Goal: Task Accomplishment & Management: Complete application form

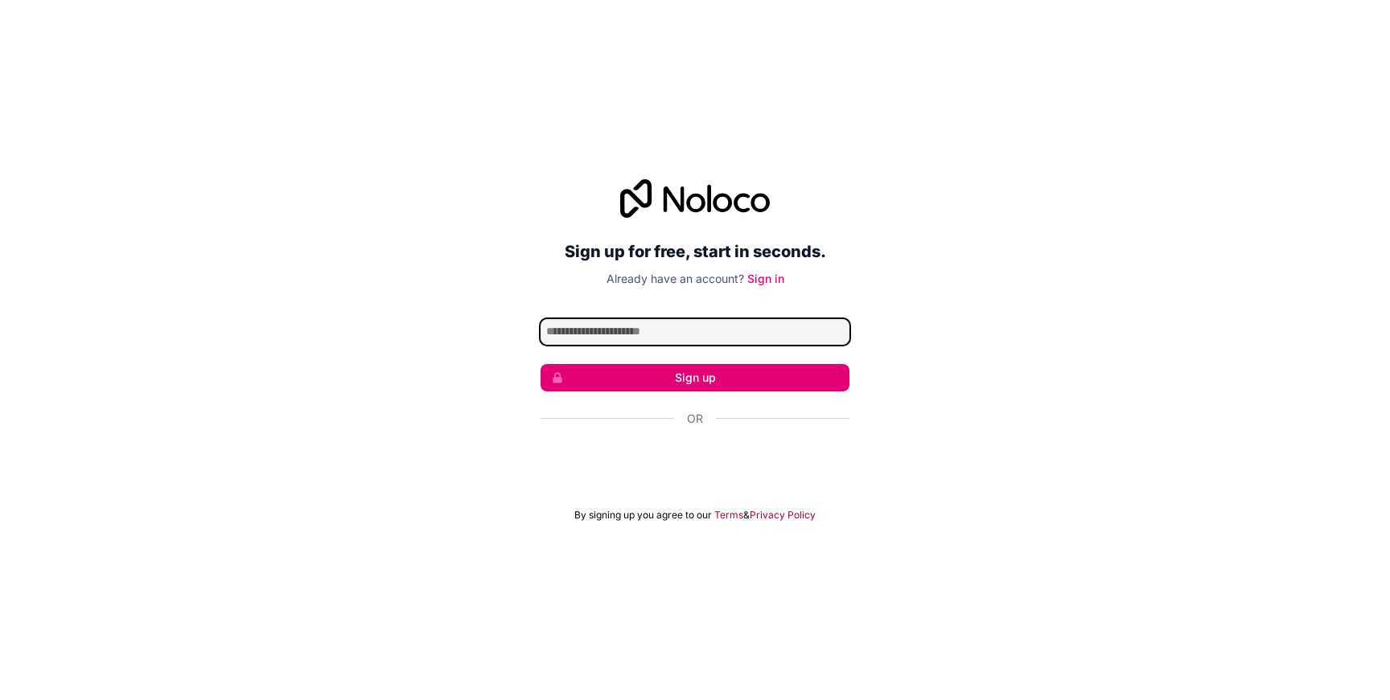
click at [610, 332] on input "Email address" at bounding box center [694, 332] width 309 height 26
type input "**********"
click at [670, 378] on button "Sign up" at bounding box center [694, 377] width 309 height 27
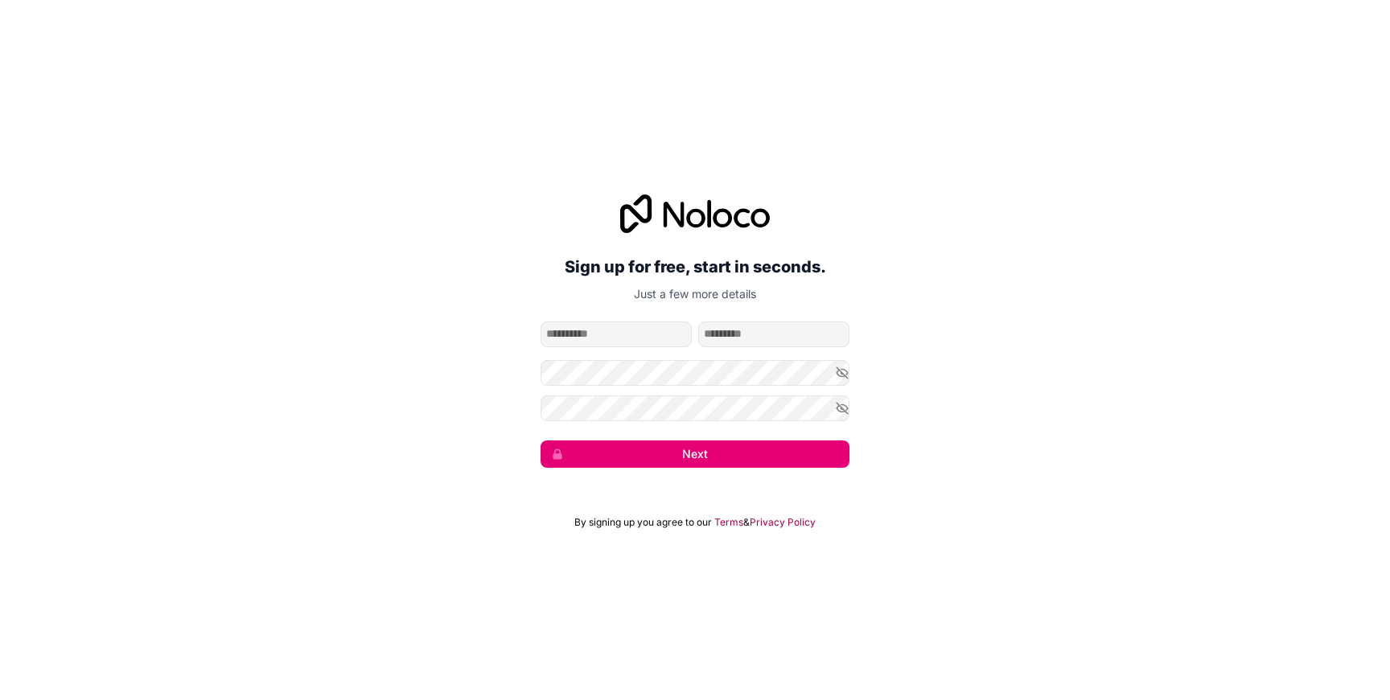
type input "*"
type input "******"
type input "*****"
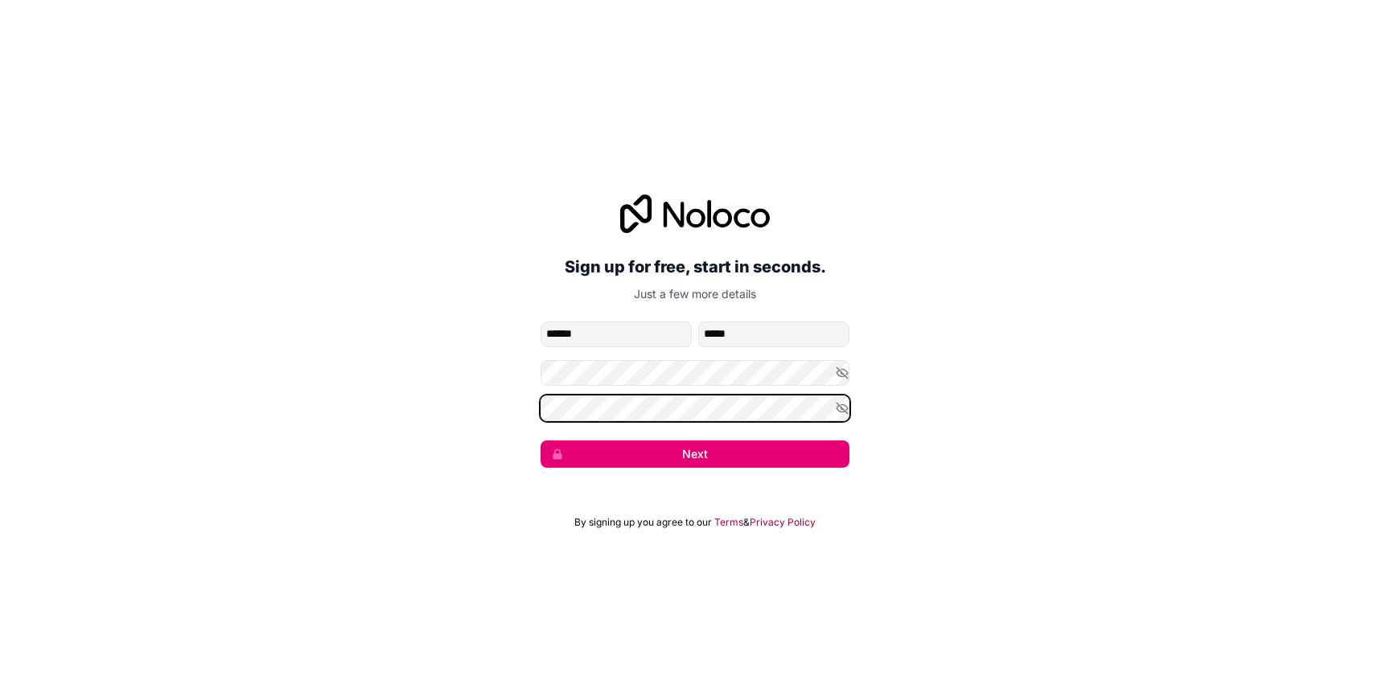
click at [540, 441] on button "Next" at bounding box center [694, 454] width 309 height 27
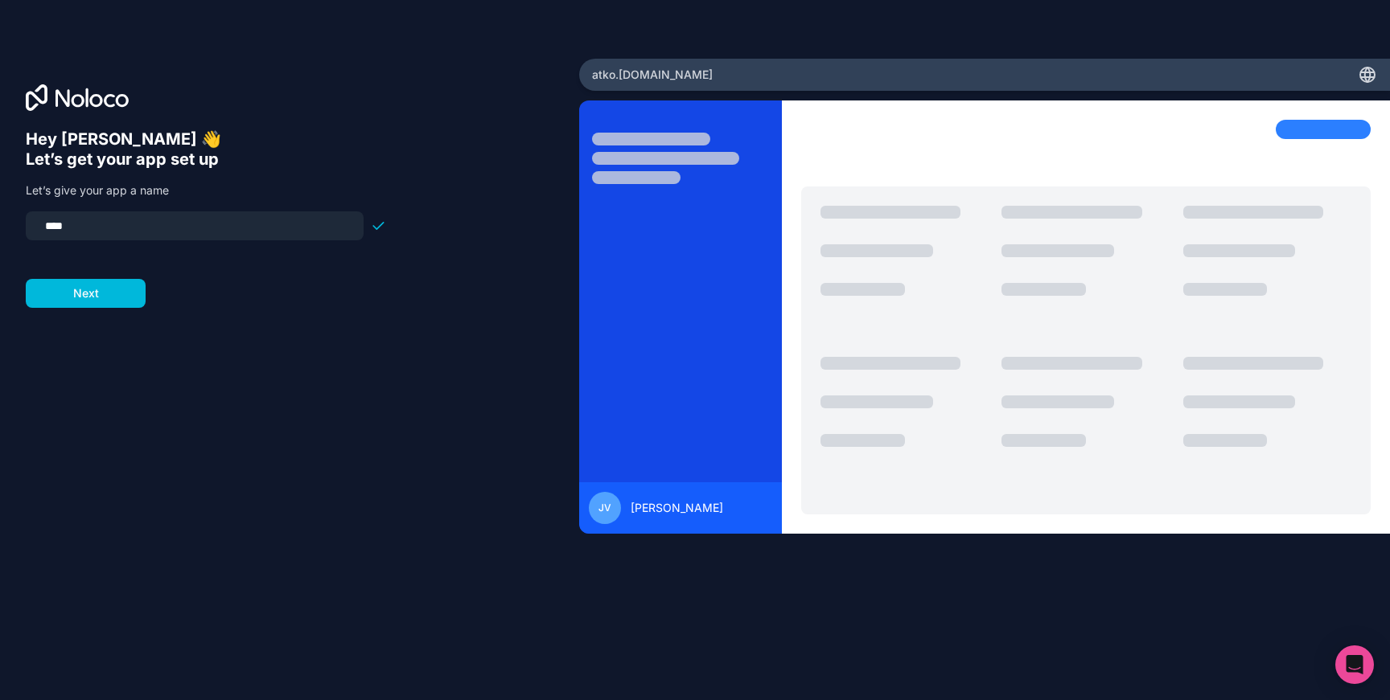
click at [99, 283] on button "Next" at bounding box center [86, 293] width 120 height 29
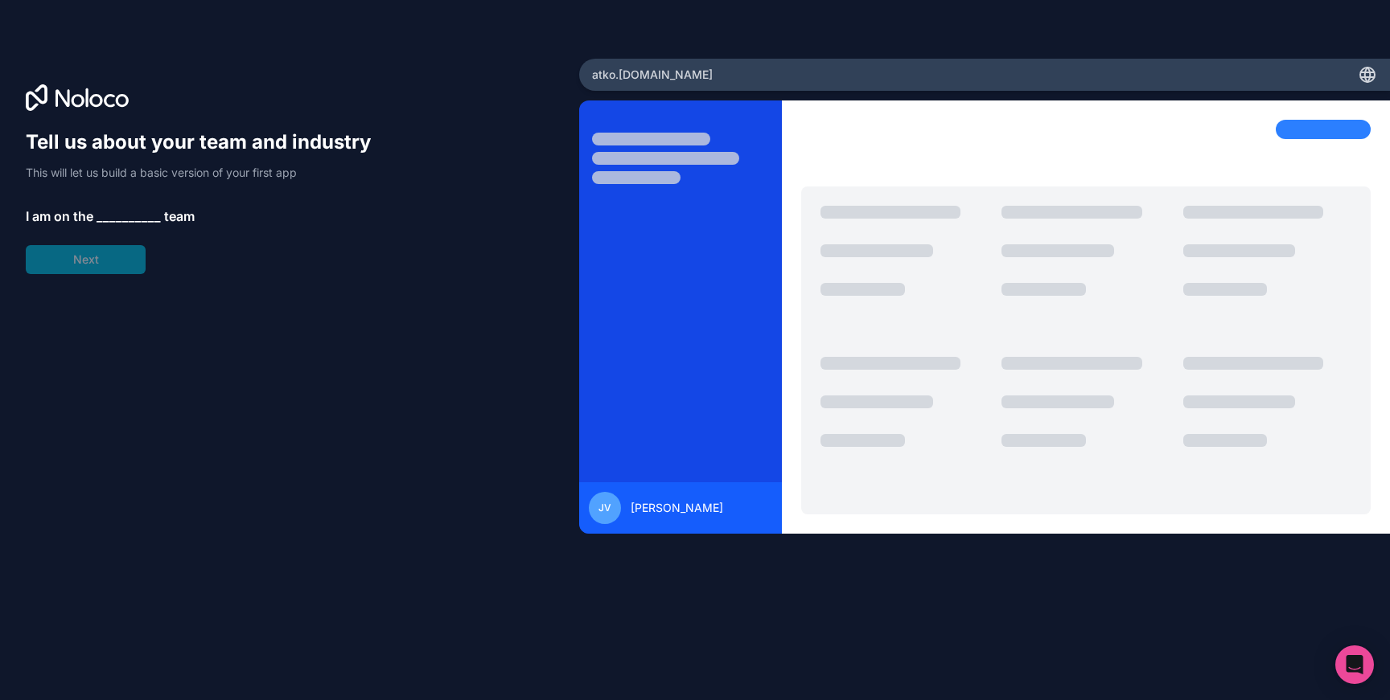
click at [118, 216] on span "__________" at bounding box center [129, 216] width 64 height 19
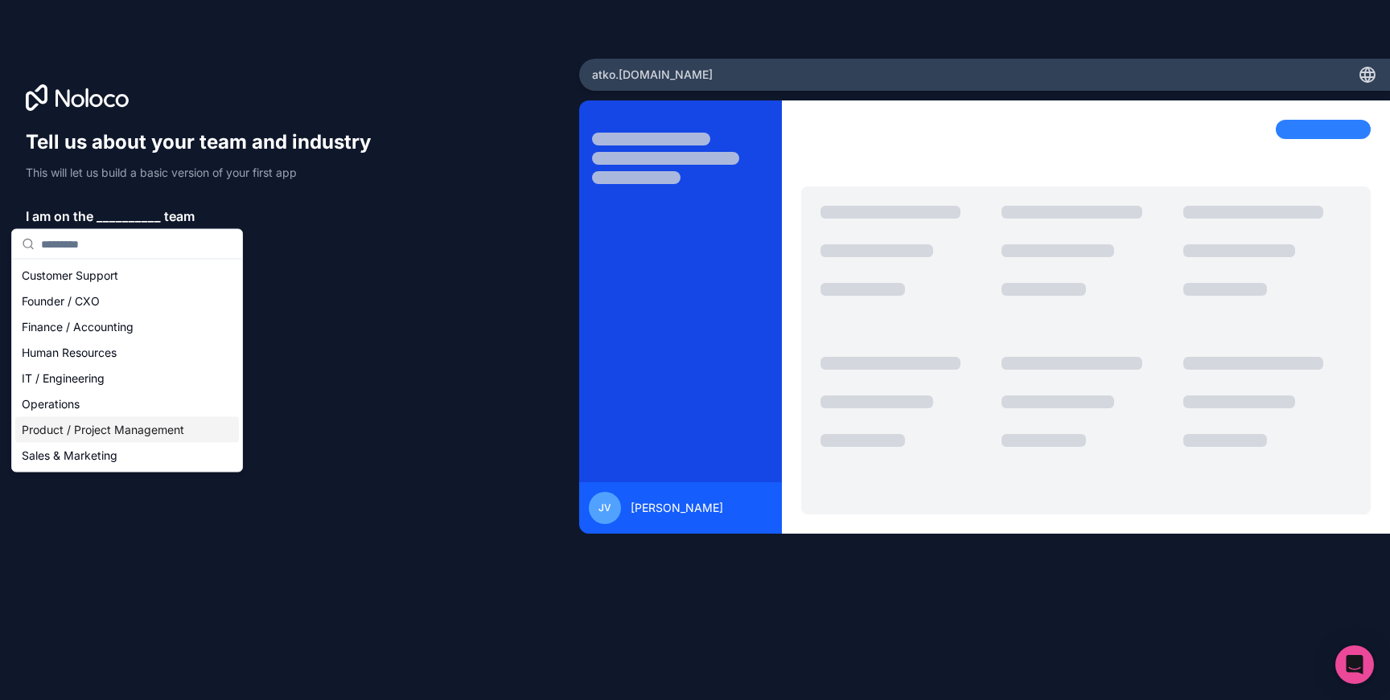
click at [138, 425] on div "Product / Project Management" at bounding box center [127, 430] width 224 height 26
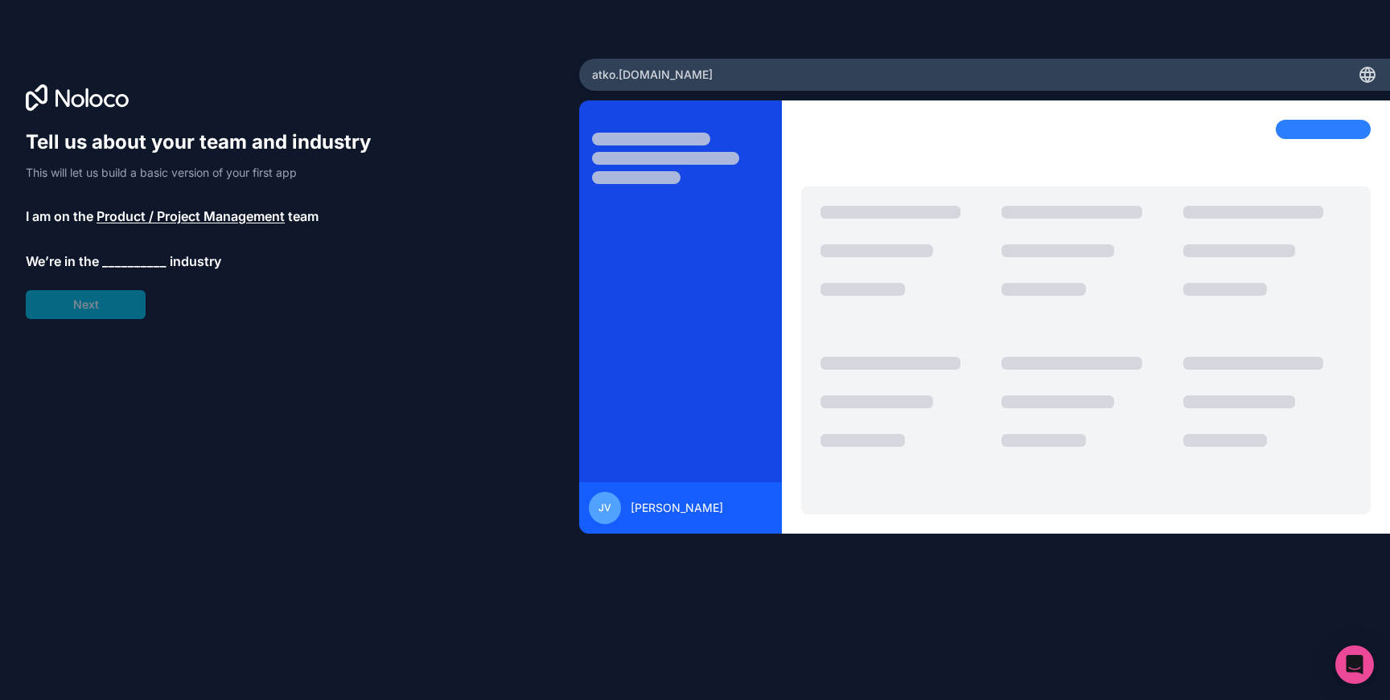
click at [122, 265] on span "__________" at bounding box center [134, 261] width 64 height 19
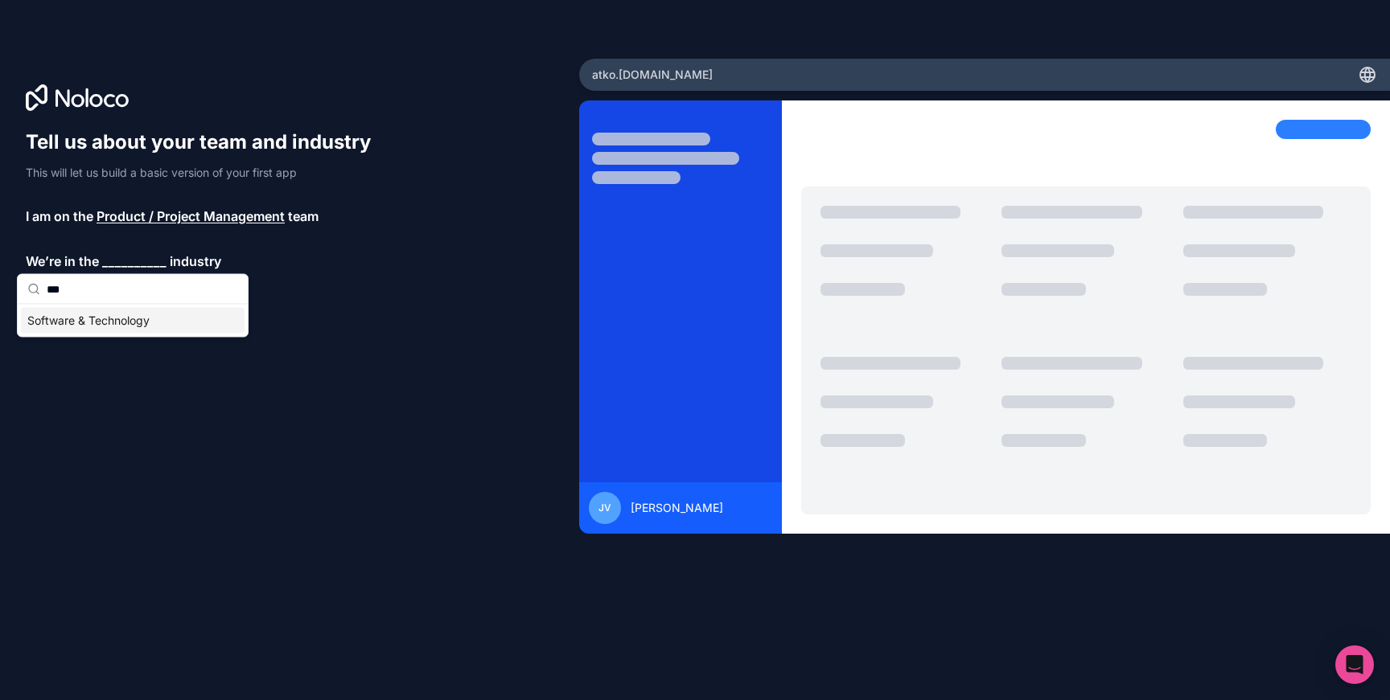
type input "***"
click at [135, 321] on div "Software & Technology" at bounding box center [133, 321] width 224 height 26
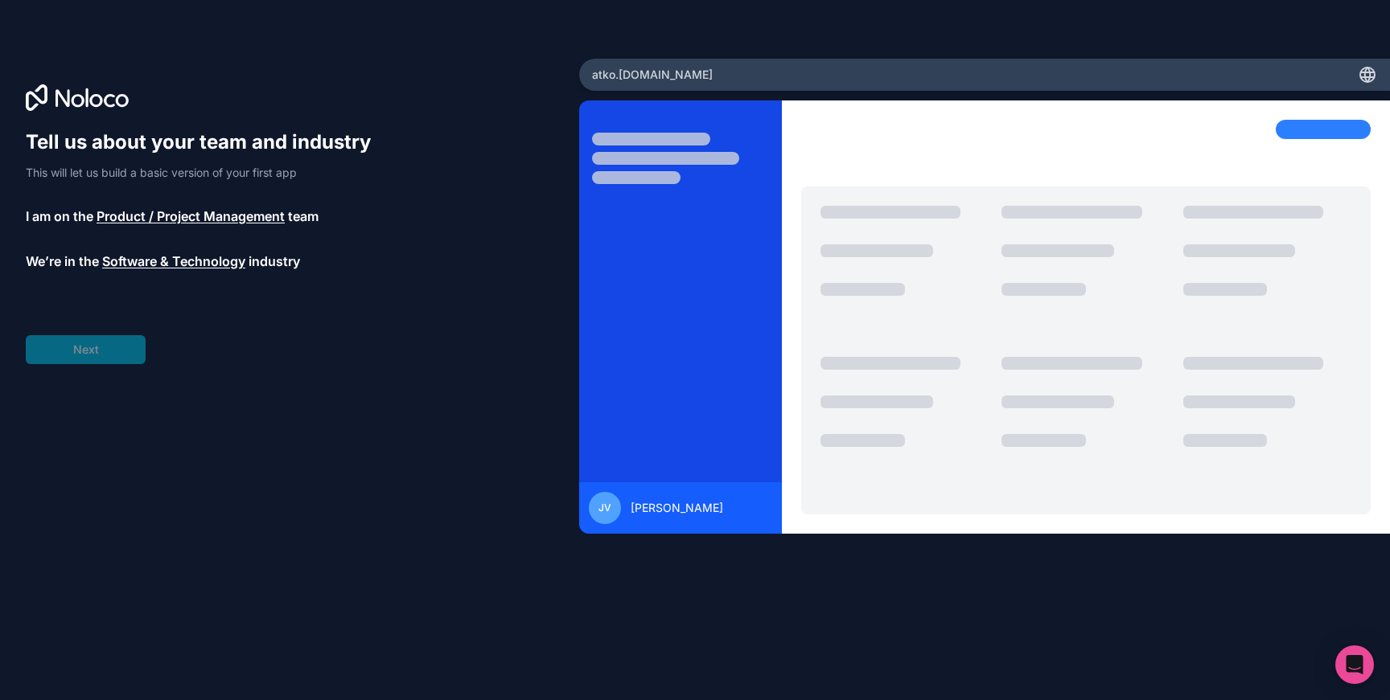
click at [95, 367] on div "Tell us about your team and industry This will let us build a basic version of …" at bounding box center [290, 372] width 528 height 487
click at [119, 302] on span "__________" at bounding box center [120, 306] width 64 height 19
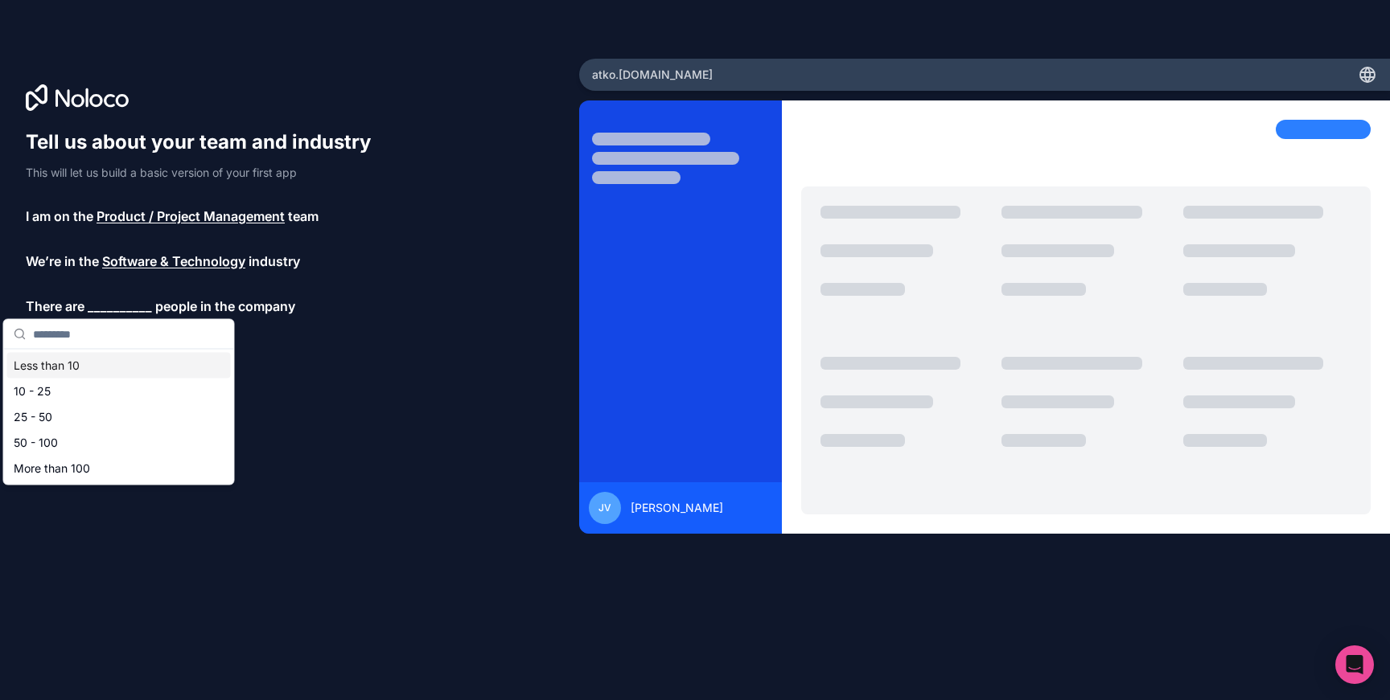
click at [142, 369] on div "Less than 10" at bounding box center [119, 366] width 224 height 26
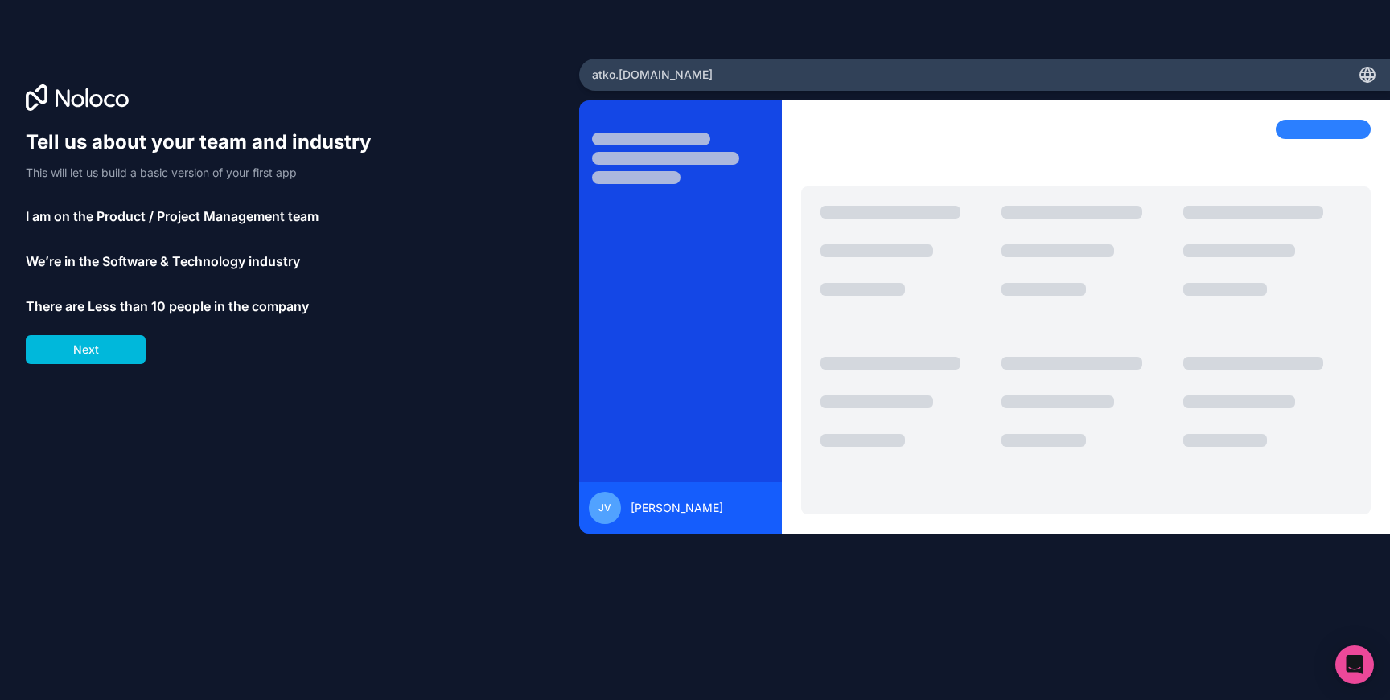
click at [113, 342] on button "Next" at bounding box center [86, 349] width 120 height 29
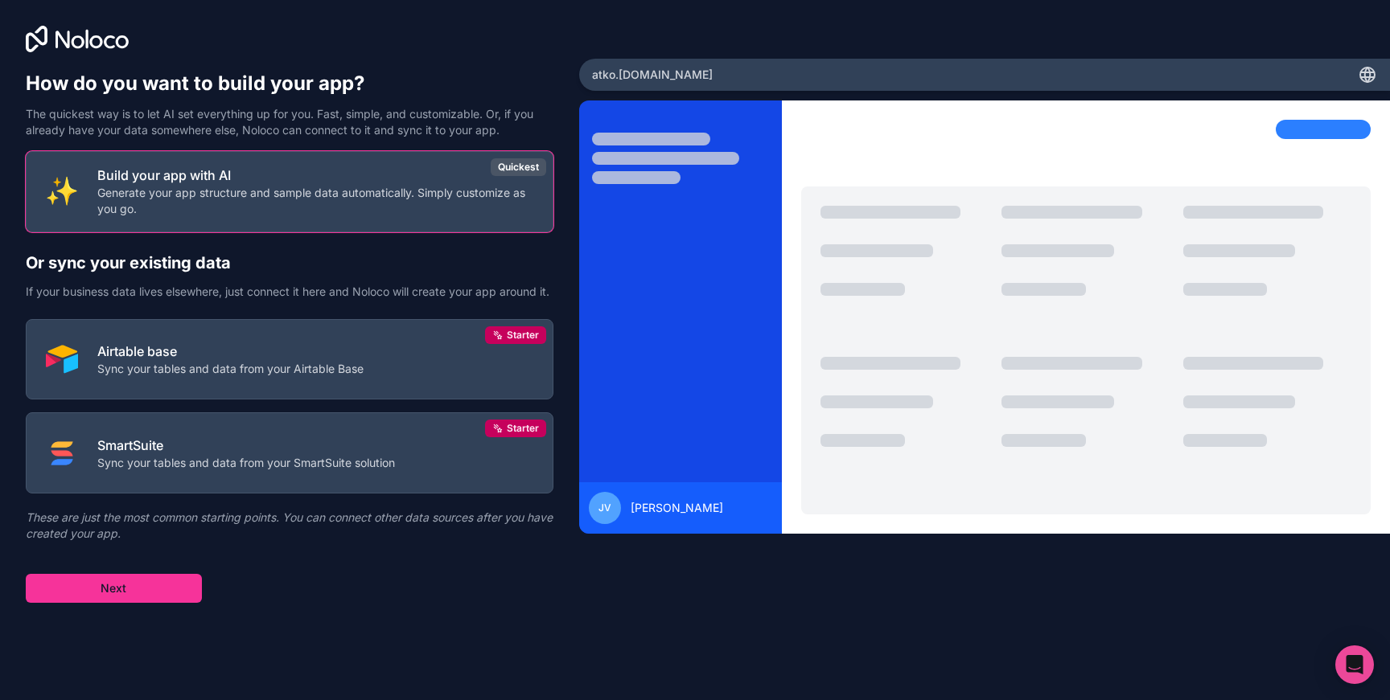
click at [148, 603] on button "Next" at bounding box center [114, 588] width 176 height 29
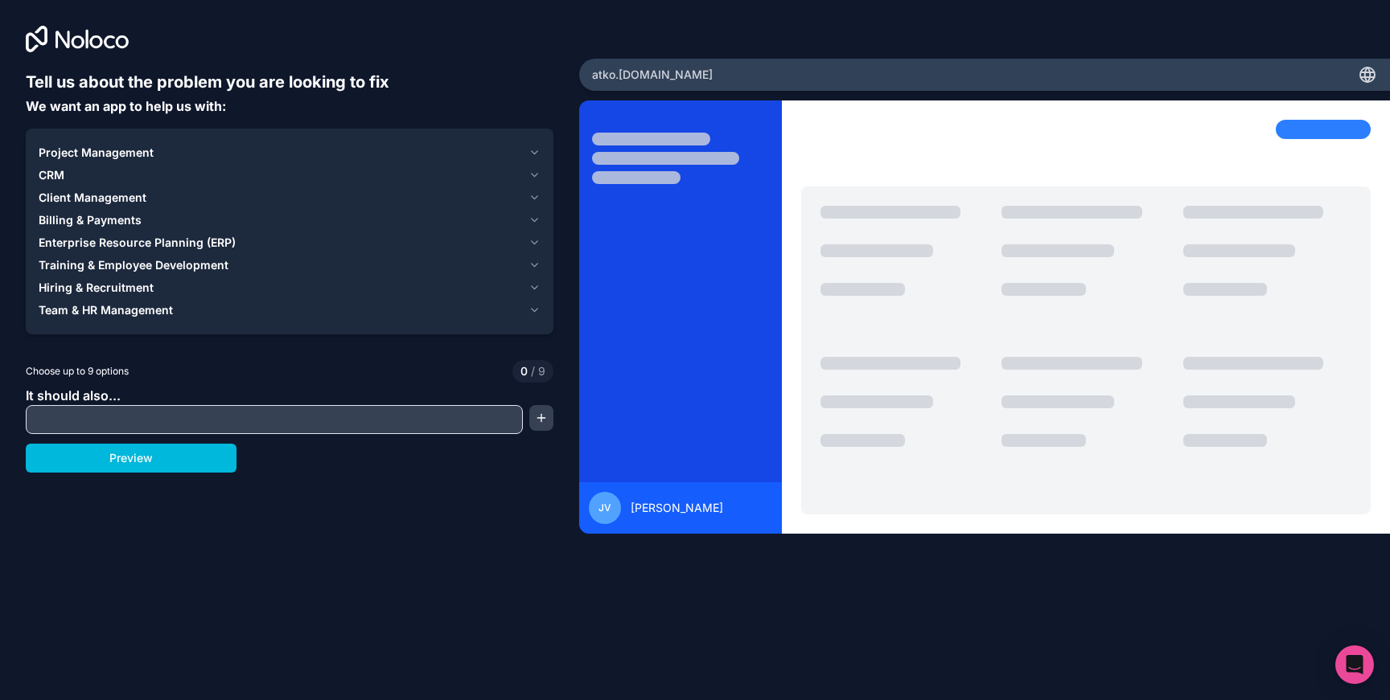
click at [170, 420] on input "text" at bounding box center [274, 420] width 489 height 23
type input "**********"
click at [121, 201] on span "Client Management" at bounding box center [93, 198] width 108 height 16
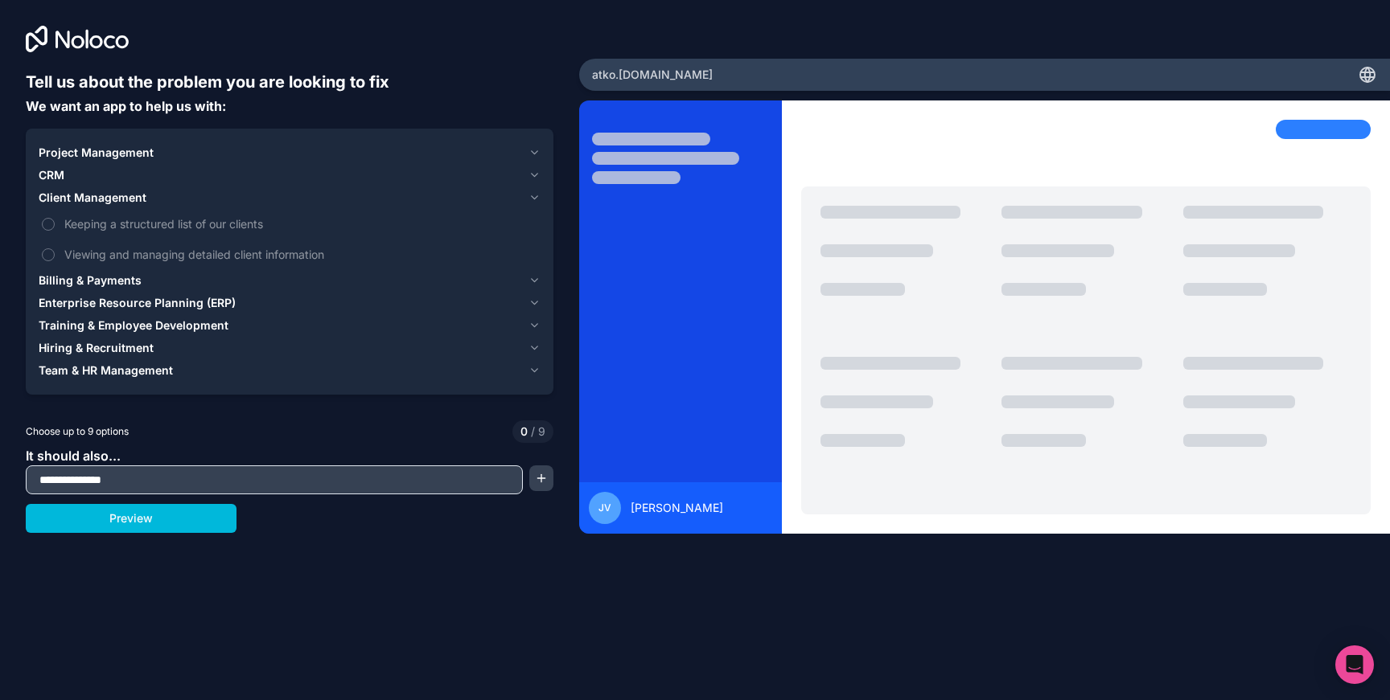
click at [114, 196] on span "Client Management" at bounding box center [93, 198] width 108 height 16
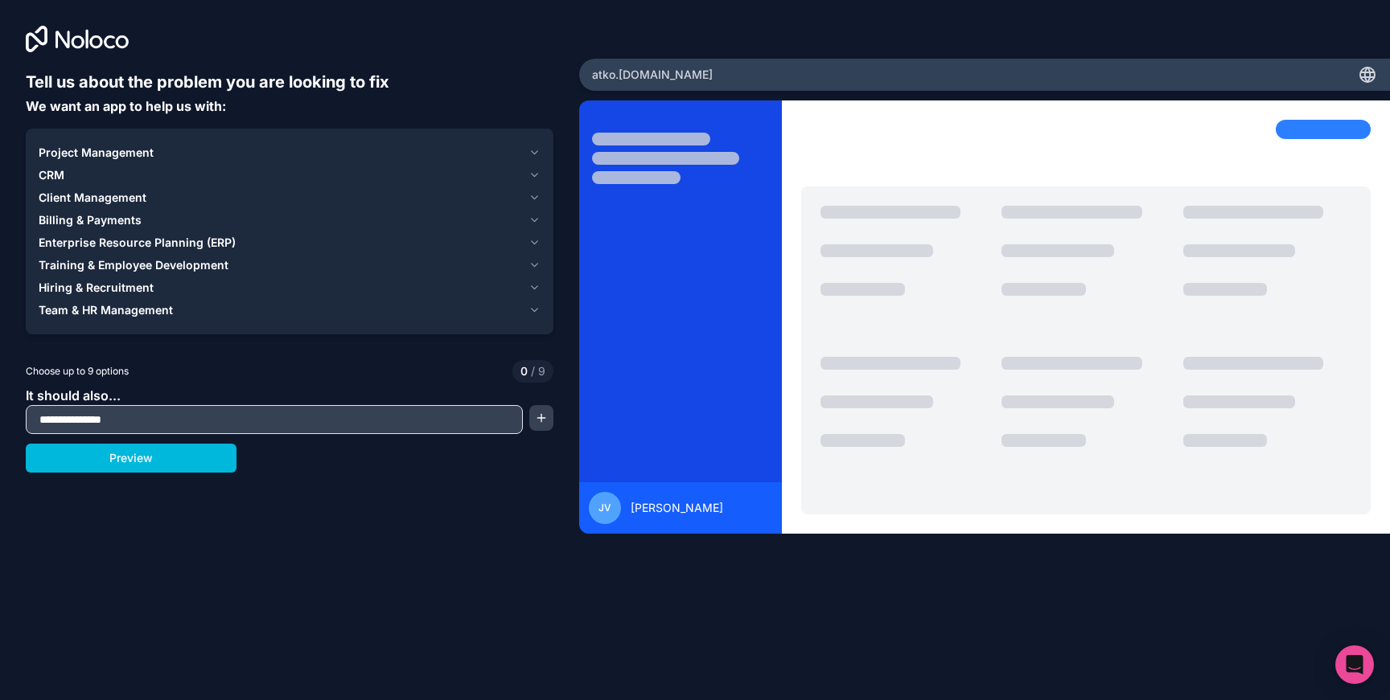
click at [83, 177] on div "CRM" at bounding box center [280, 175] width 483 height 16
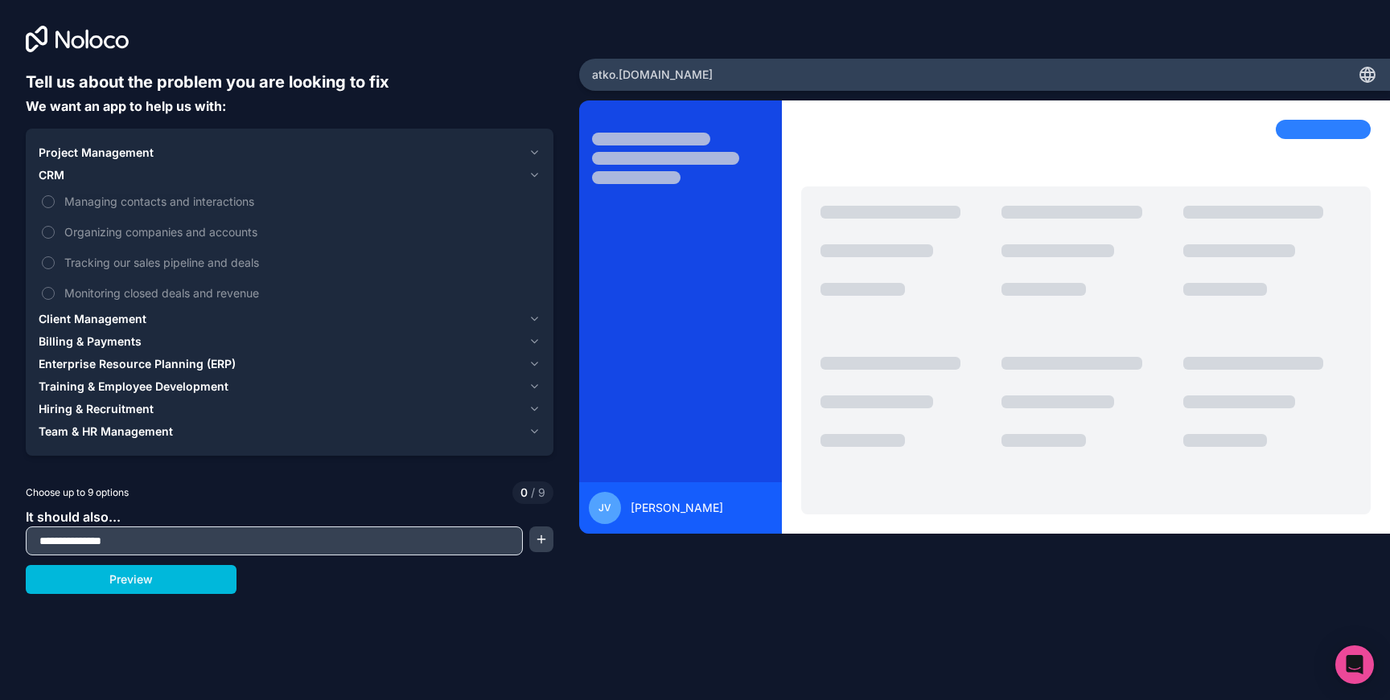
click at [76, 170] on div "CRM" at bounding box center [280, 175] width 483 height 16
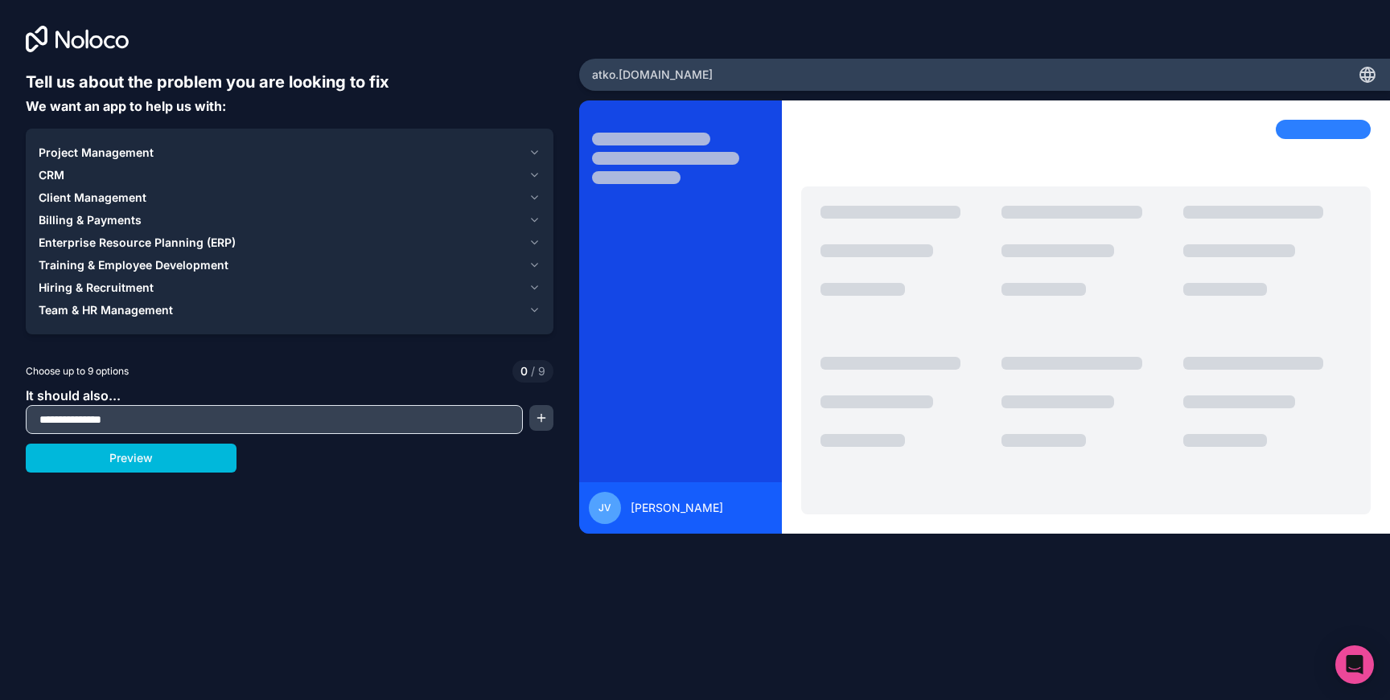
click at [173, 461] on button "Preview" at bounding box center [131, 458] width 211 height 29
click at [121, 312] on span "Team & HR Management" at bounding box center [106, 310] width 134 height 16
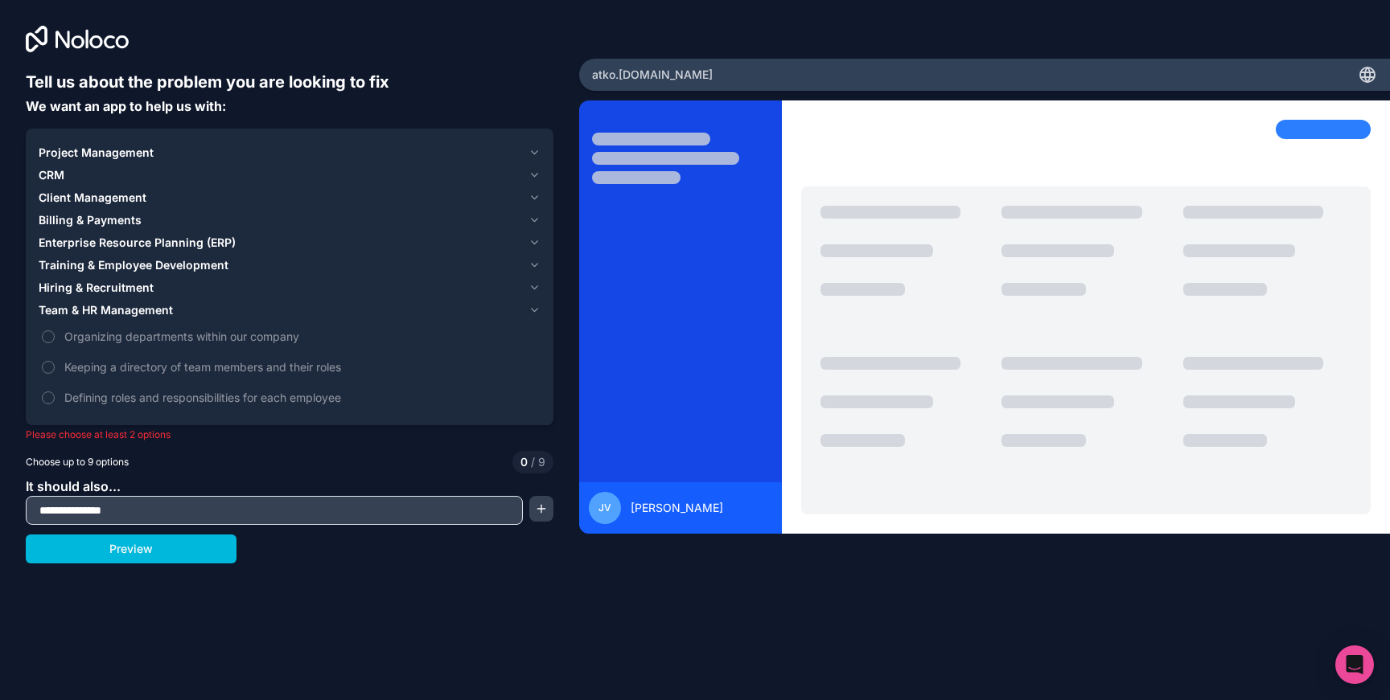
click at [126, 291] on span "Hiring & Recruitment" at bounding box center [96, 288] width 115 height 16
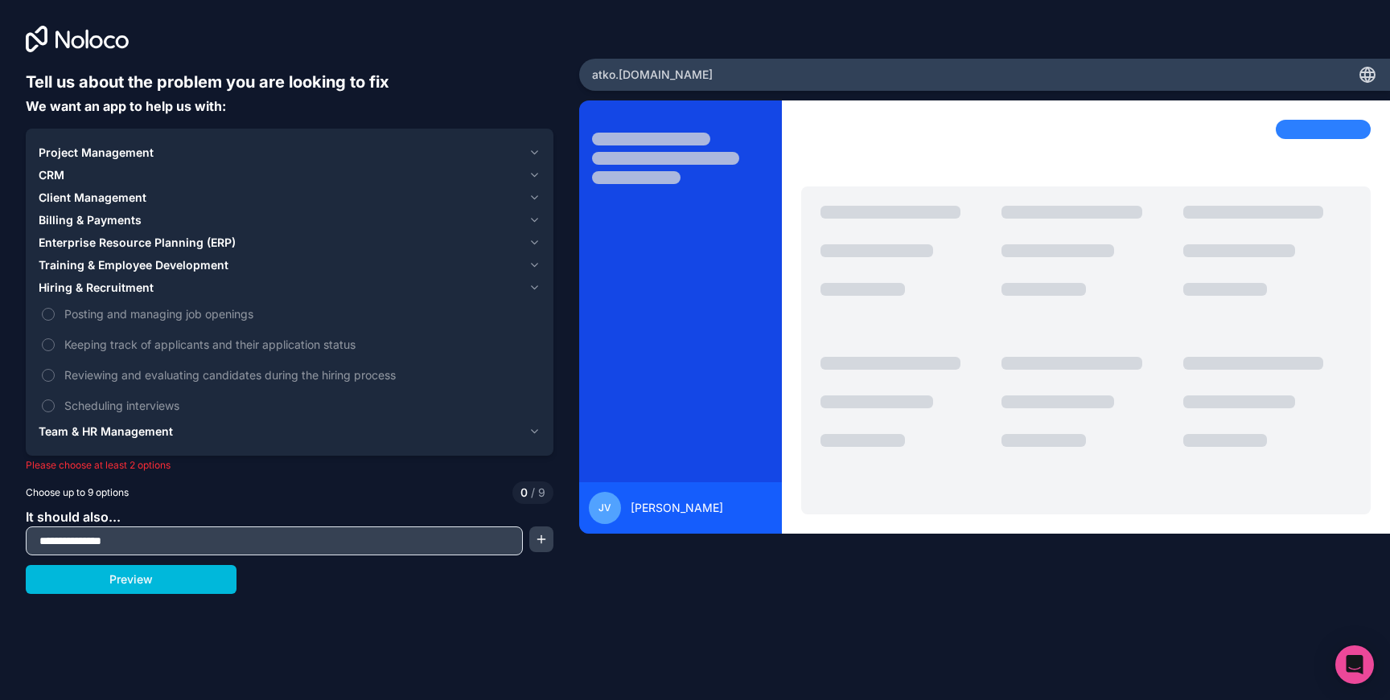
click at [135, 270] on span "Training & Employee Development" at bounding box center [134, 265] width 190 height 16
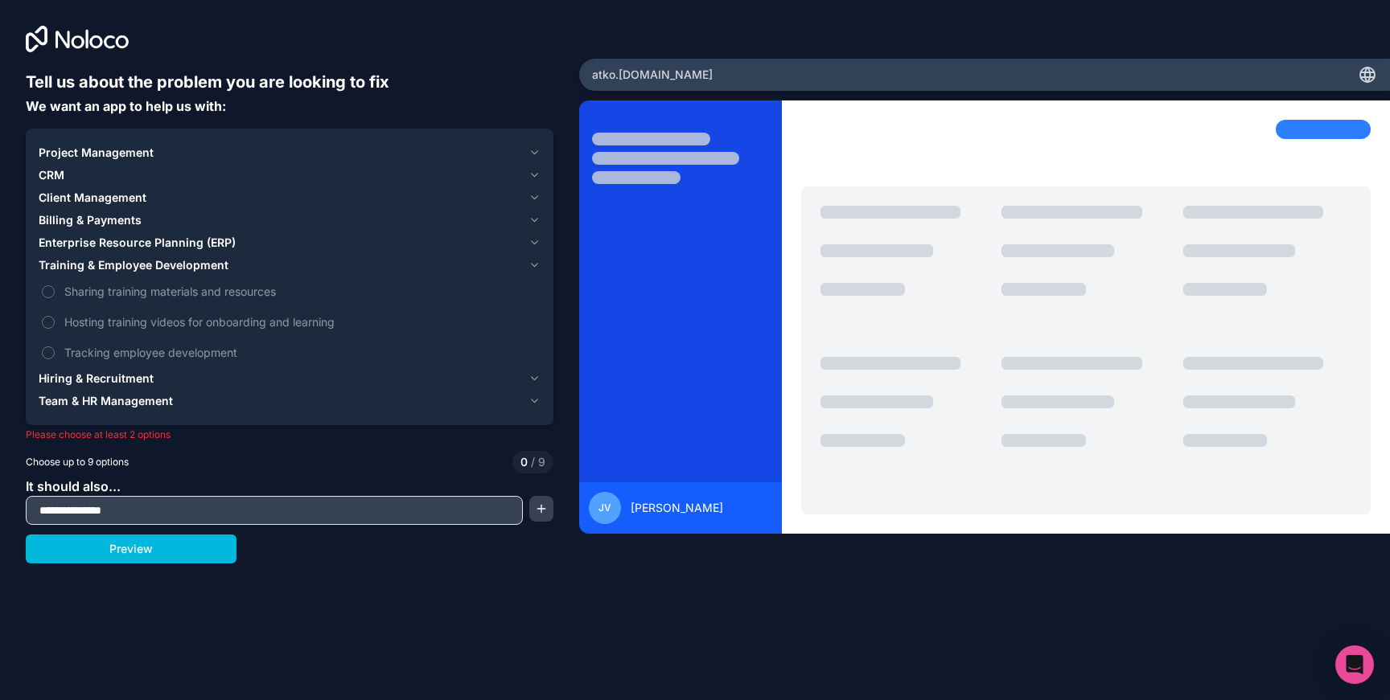
click at [143, 246] on span "Enterprise Resource Planning (ERP)" at bounding box center [137, 243] width 197 height 16
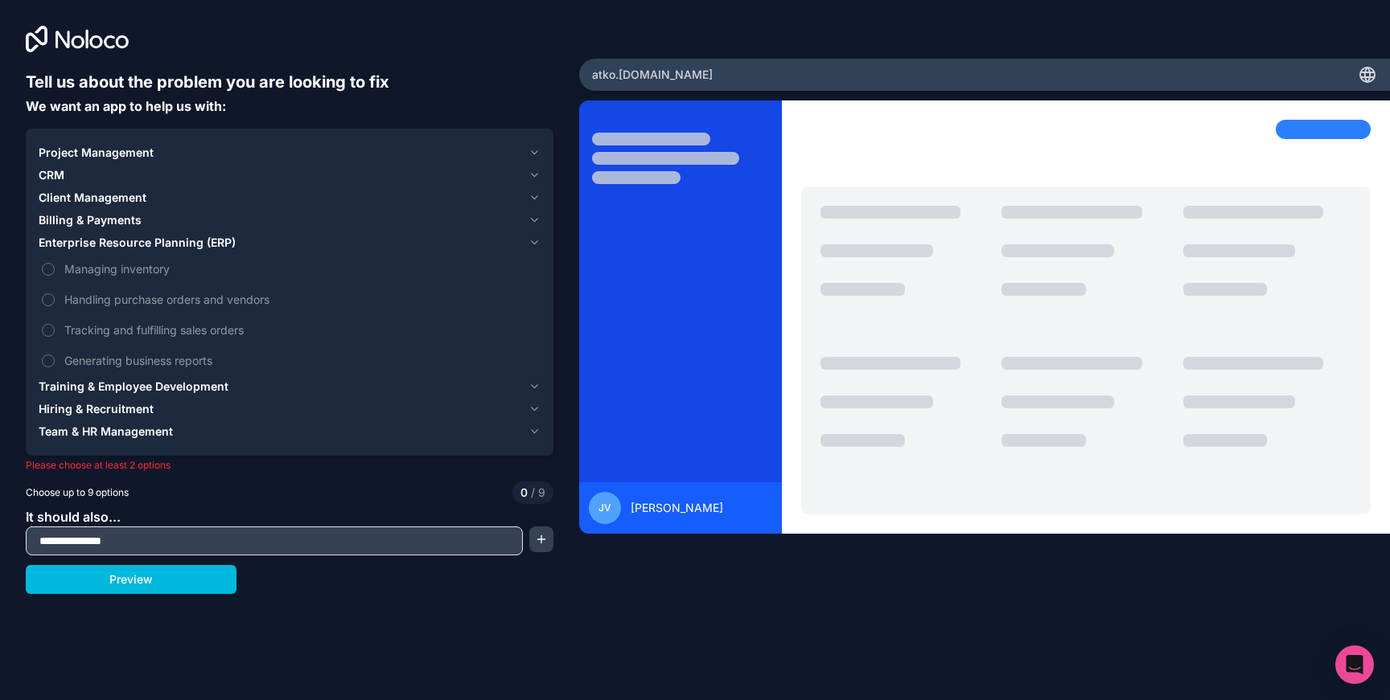
click at [109, 154] on span "Project Management" at bounding box center [96, 153] width 115 height 16
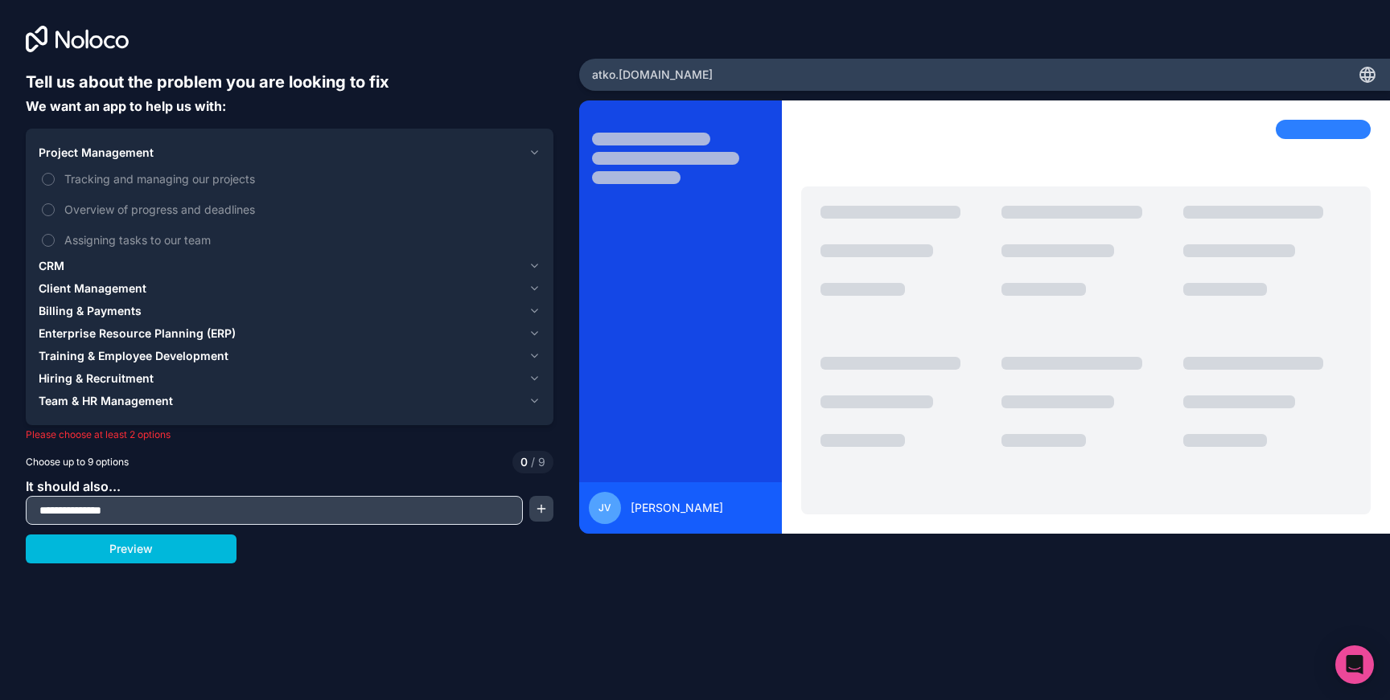
click at [113, 148] on span "Project Management" at bounding box center [96, 153] width 115 height 16
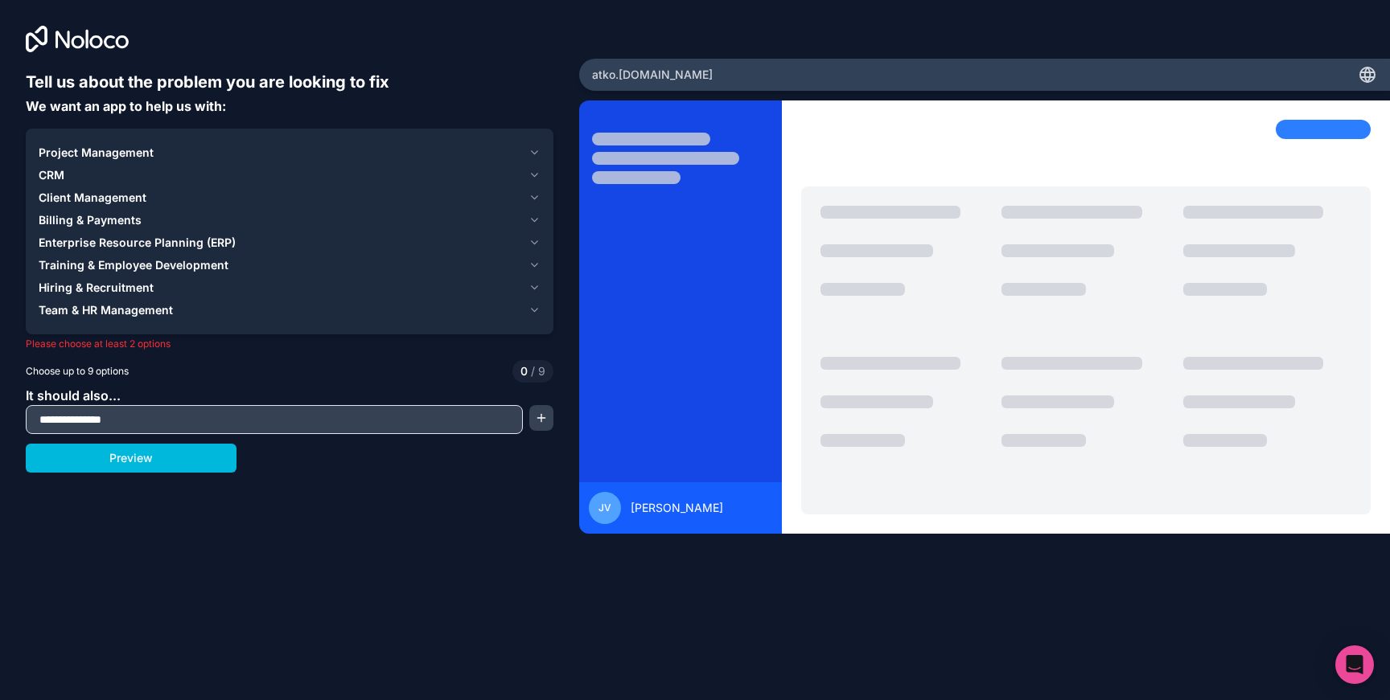
click at [98, 166] on button "CRM" at bounding box center [290, 175] width 502 height 23
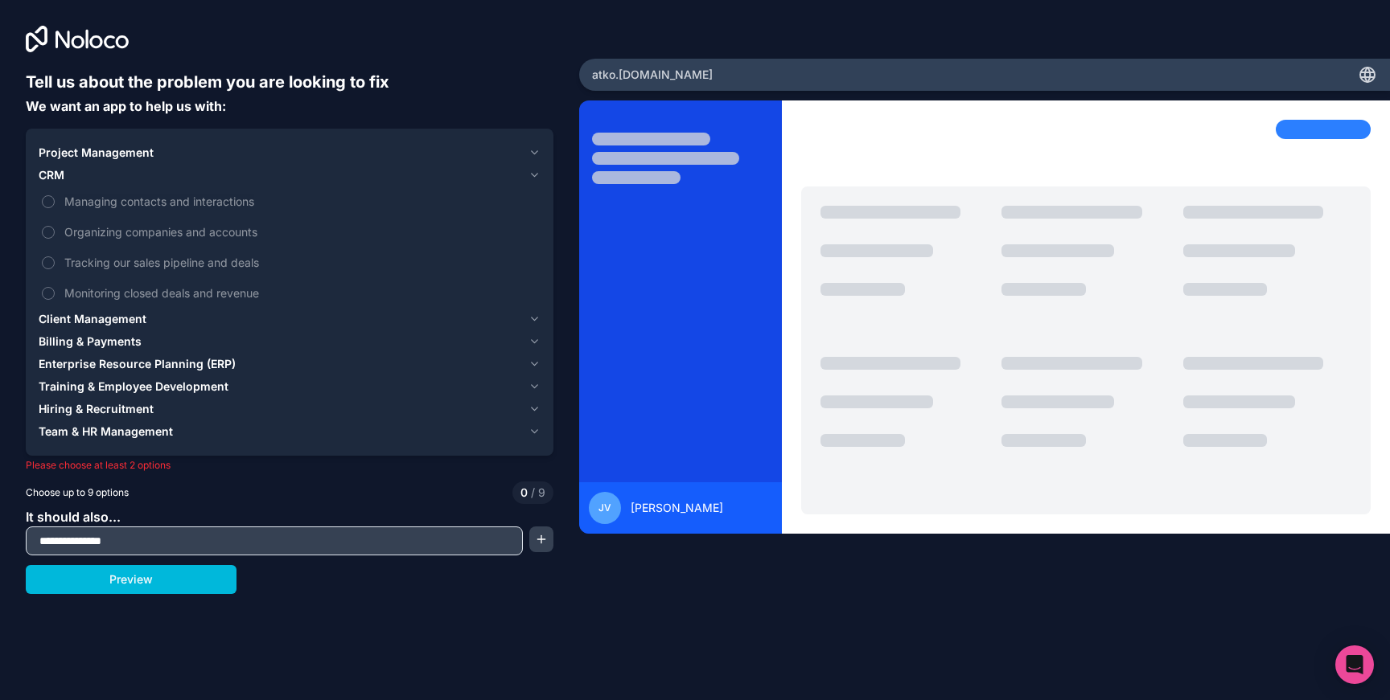
click at [93, 167] on div "CRM" at bounding box center [280, 175] width 483 height 16
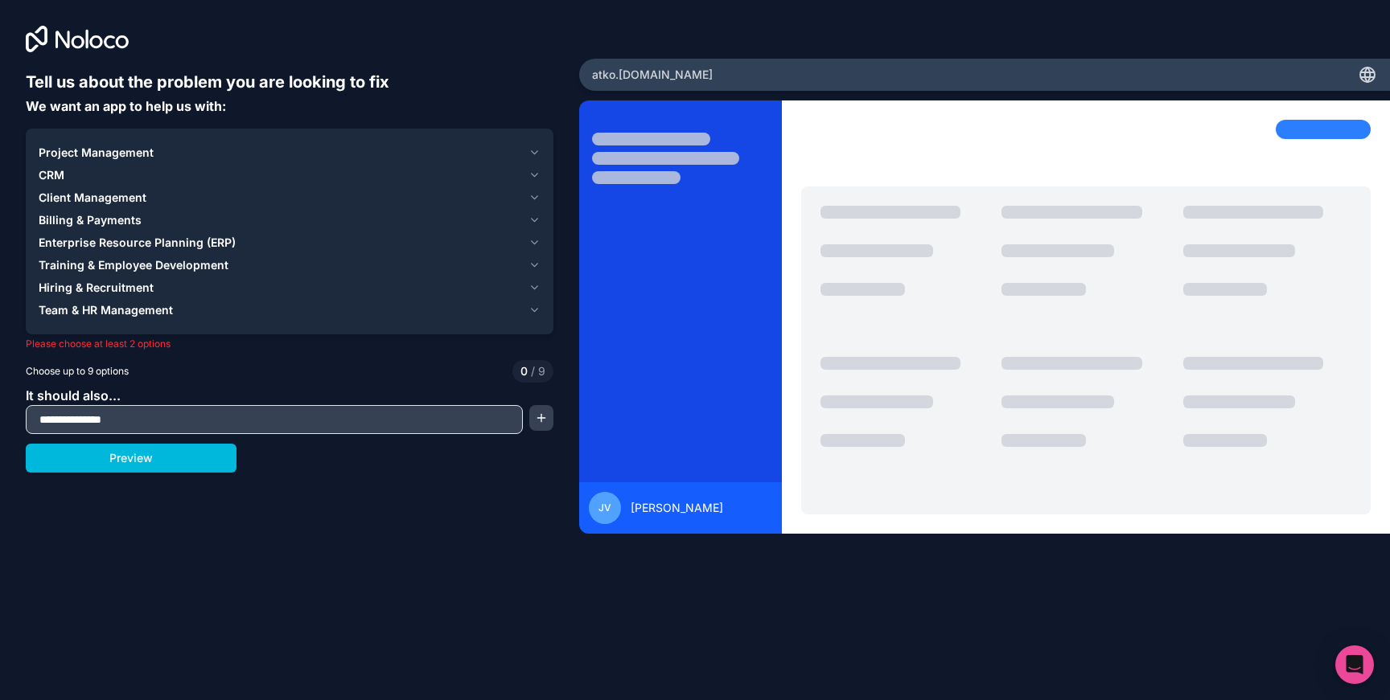
click at [99, 216] on span "Billing & Payments" at bounding box center [90, 220] width 103 height 16
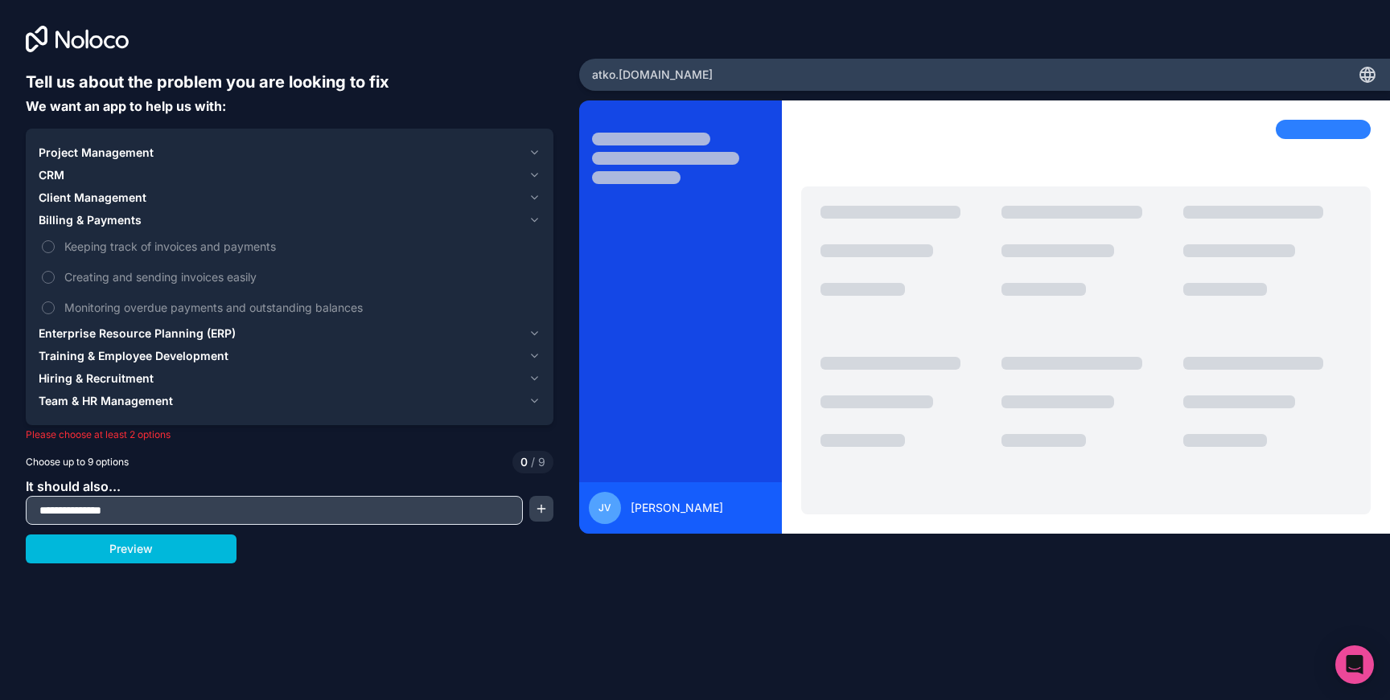
click at [106, 220] on span "Billing & Payments" at bounding box center [90, 220] width 103 height 16
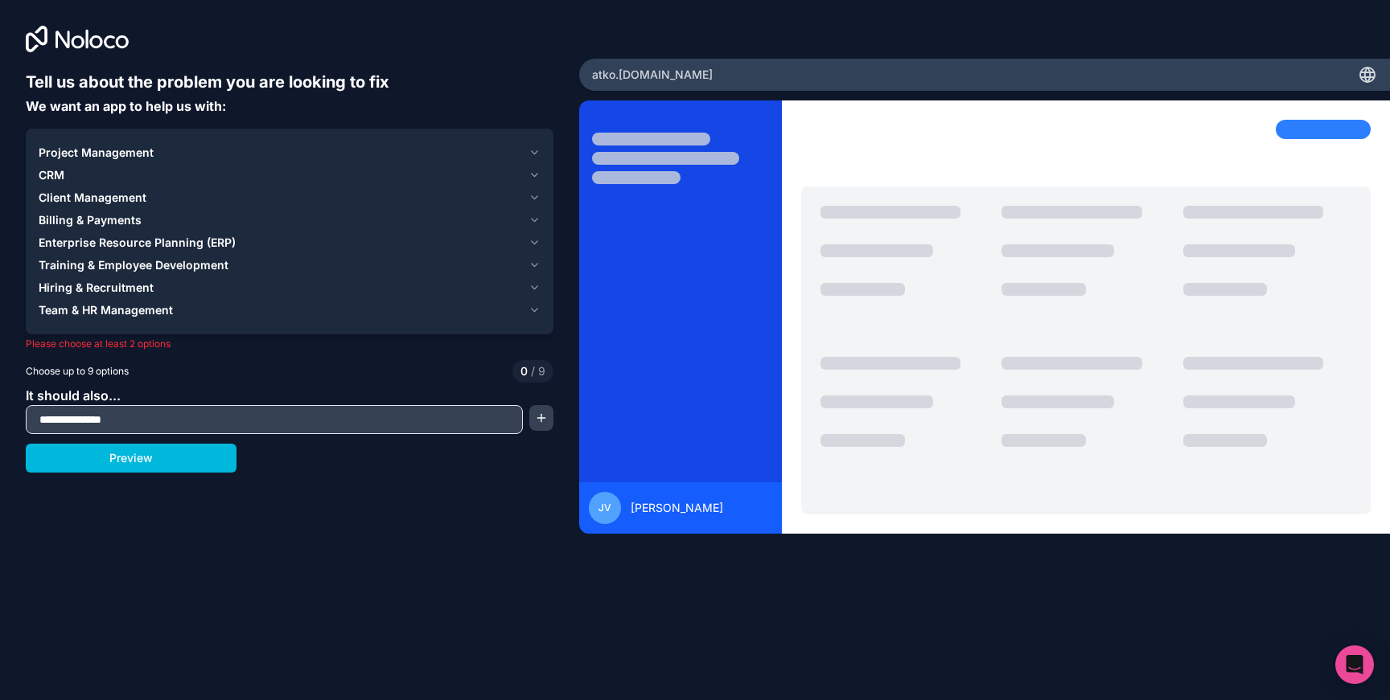
click at [110, 199] on span "Client Management" at bounding box center [93, 198] width 108 height 16
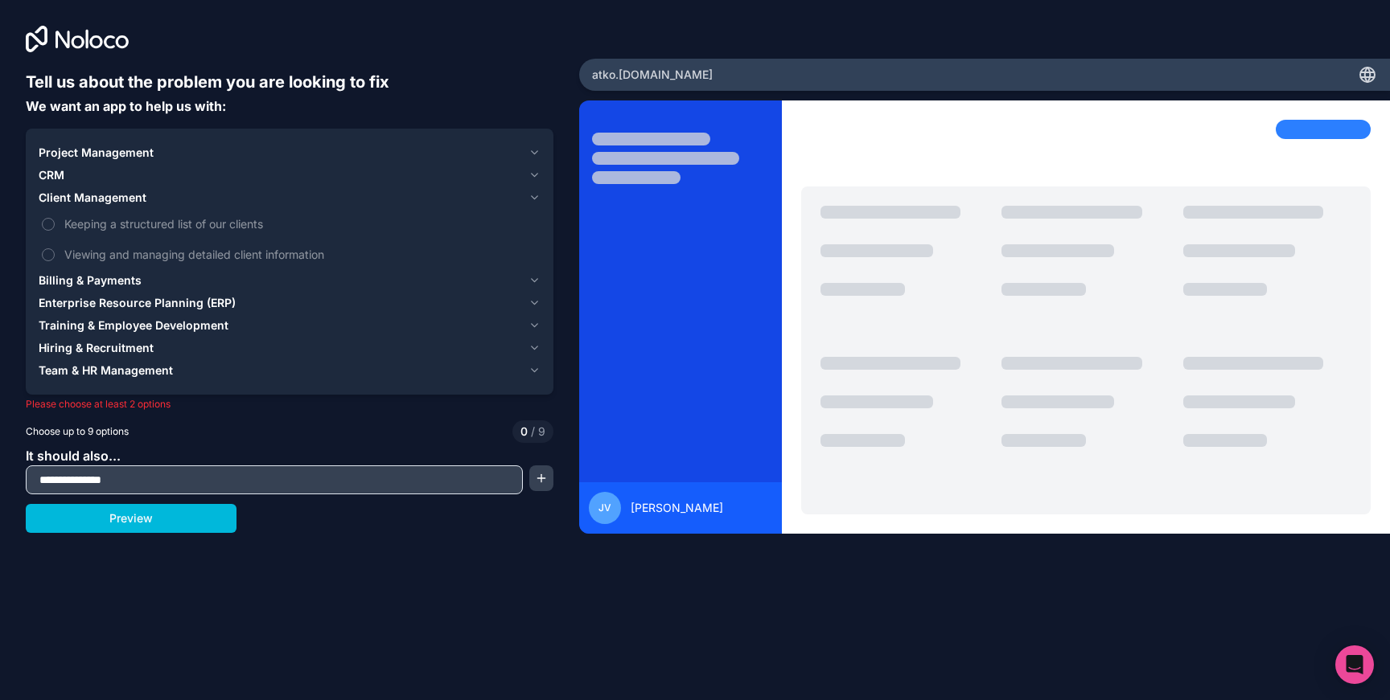
click at [190, 256] on span "Viewing and managing detailed client information" at bounding box center [300, 254] width 473 height 17
click at [55, 256] on button "Viewing and managing detailed client information" at bounding box center [48, 255] width 13 height 13
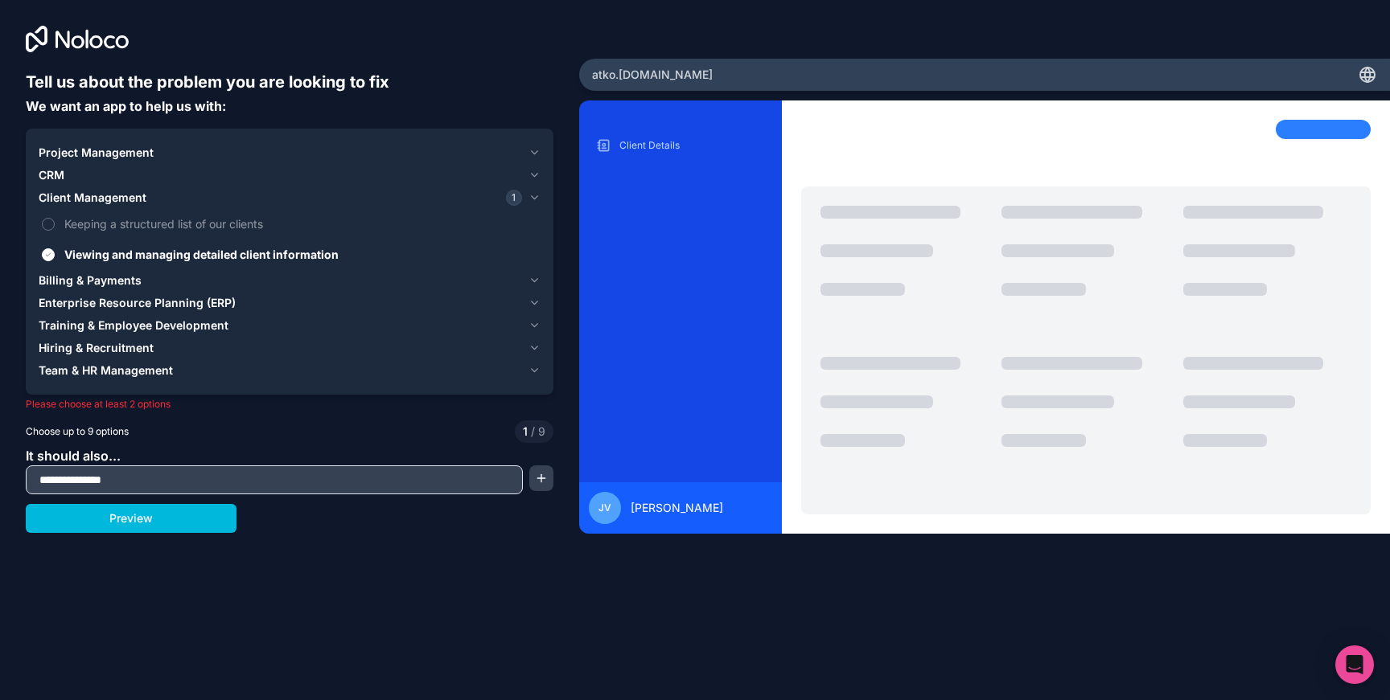
click at [108, 306] on span "Enterprise Resource Planning (ERP)" at bounding box center [137, 303] width 197 height 16
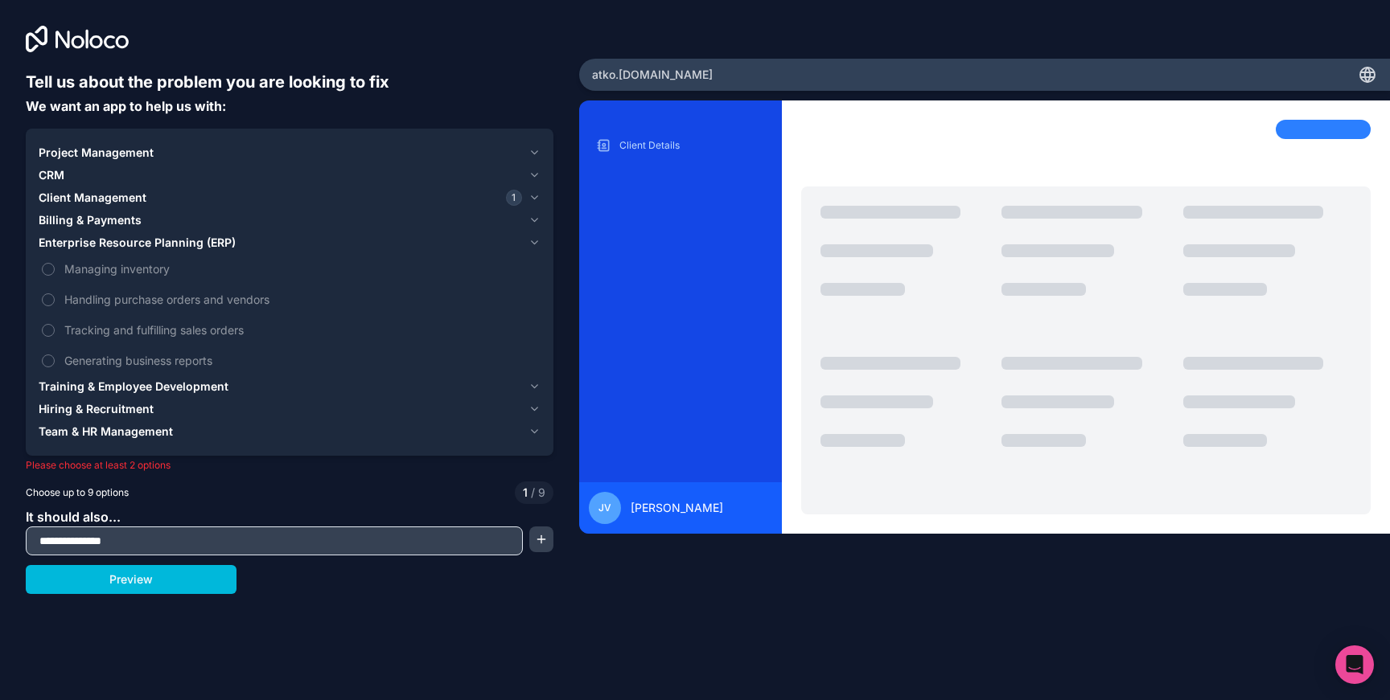
click at [143, 384] on span "Training & Employee Development" at bounding box center [134, 387] width 190 height 16
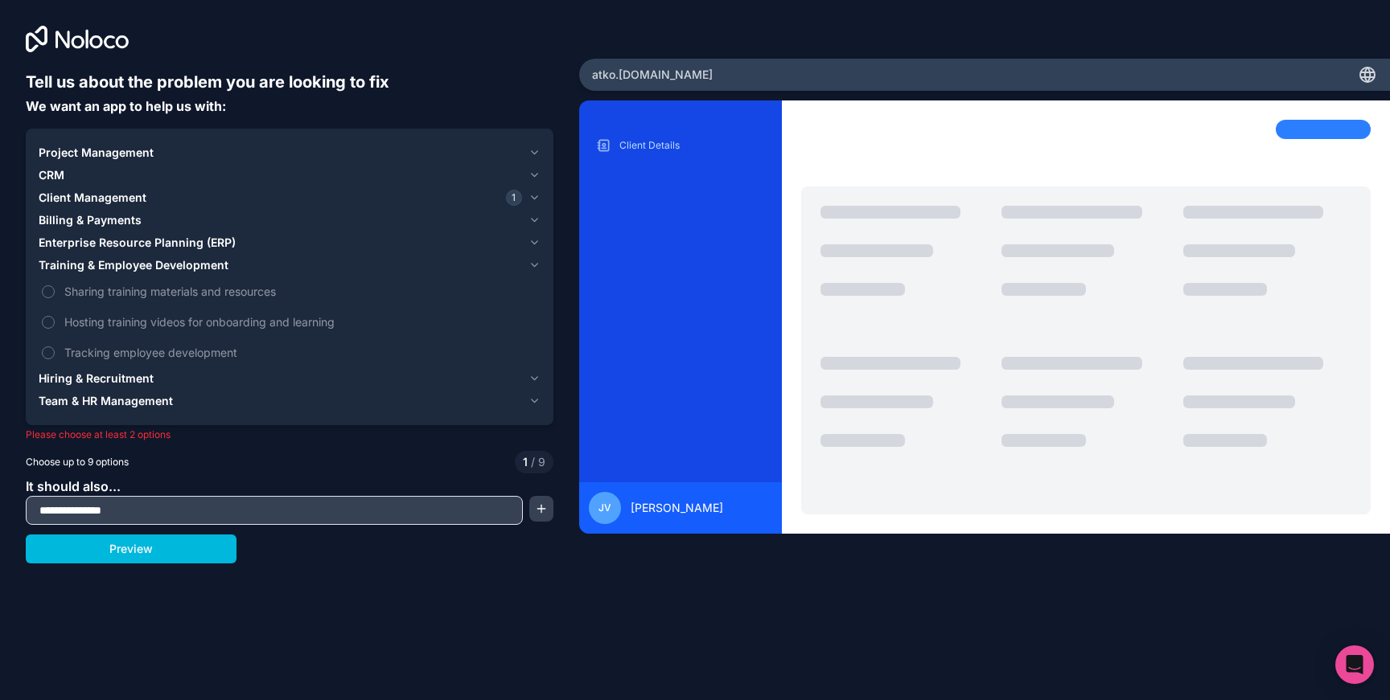
click at [133, 394] on span "Team & HR Management" at bounding box center [106, 401] width 134 height 16
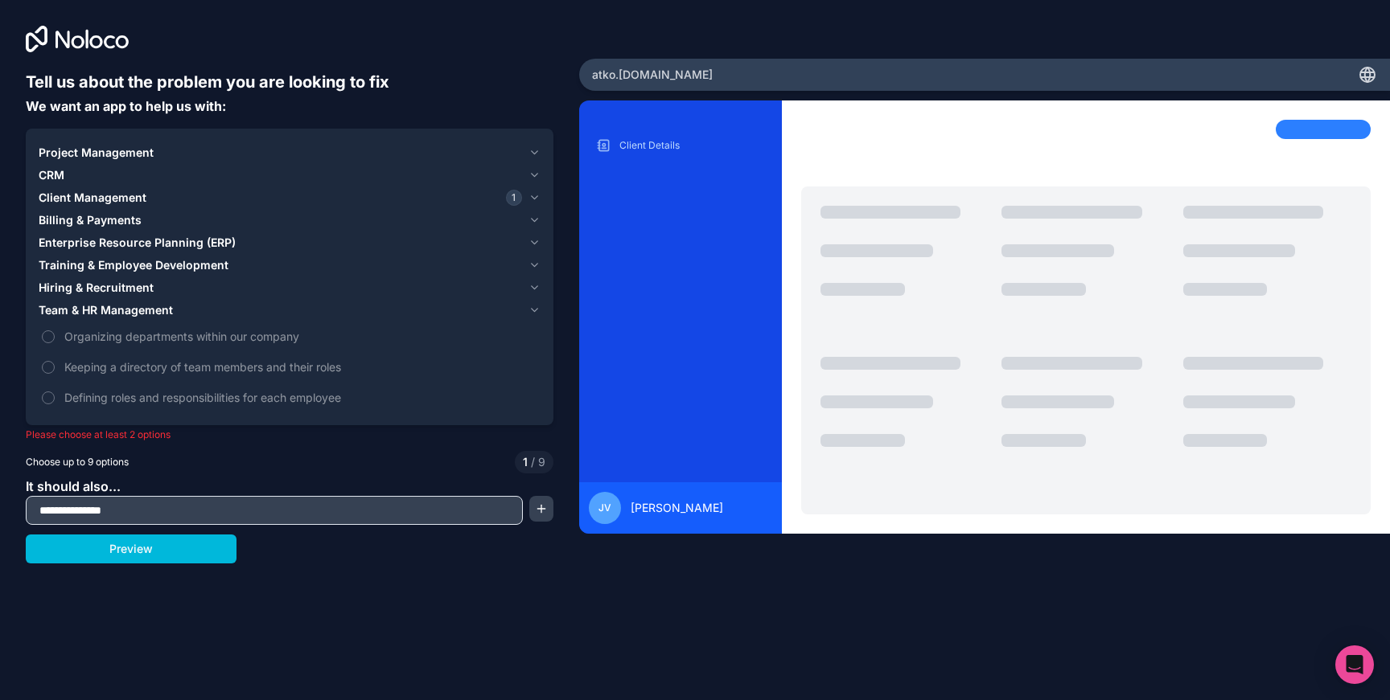
click at [125, 284] on span "Hiring & Recruitment" at bounding box center [96, 288] width 115 height 16
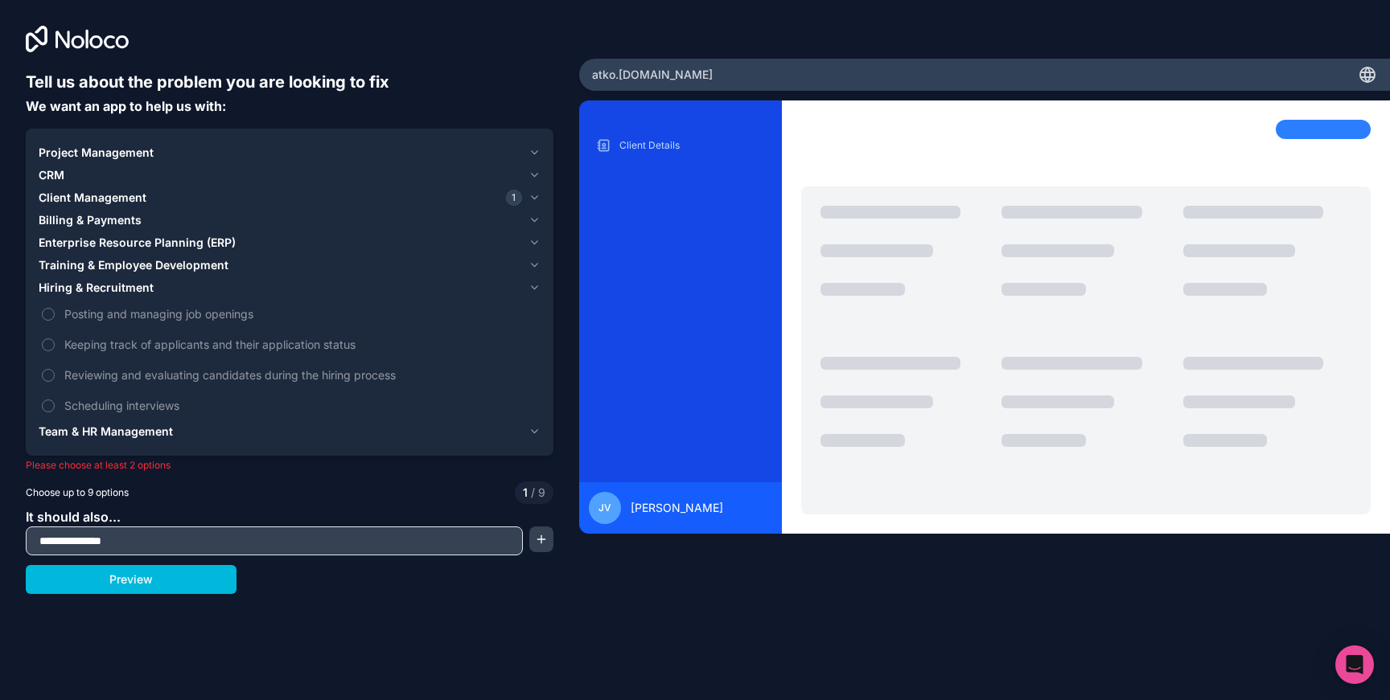
click at [112, 220] on span "Billing & Payments" at bounding box center [90, 220] width 103 height 16
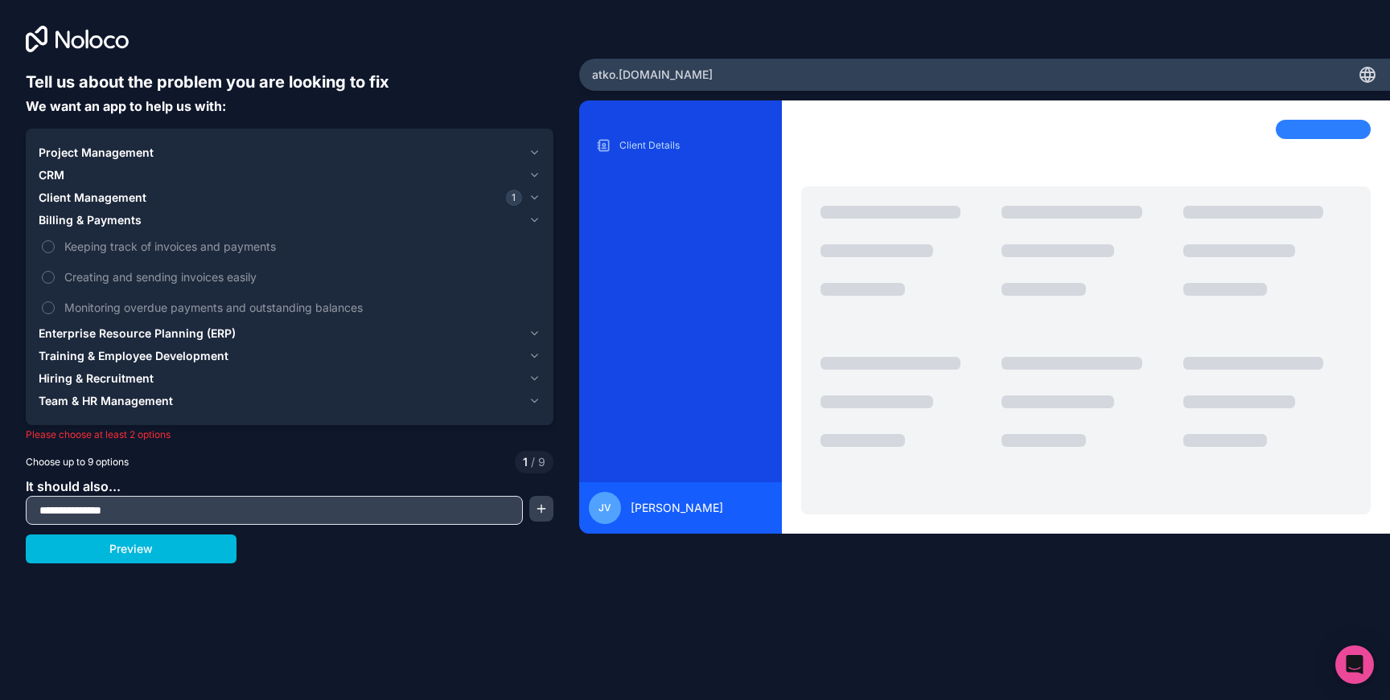
click at [134, 249] on span "Keeping track of invoices and payments" at bounding box center [300, 246] width 473 height 17
click at [55, 249] on button "Keeping track of invoices and payments" at bounding box center [48, 246] width 13 height 13
click at [166, 559] on button "Preview" at bounding box center [131, 549] width 211 height 29
